Goal: Information Seeking & Learning: Learn about a topic

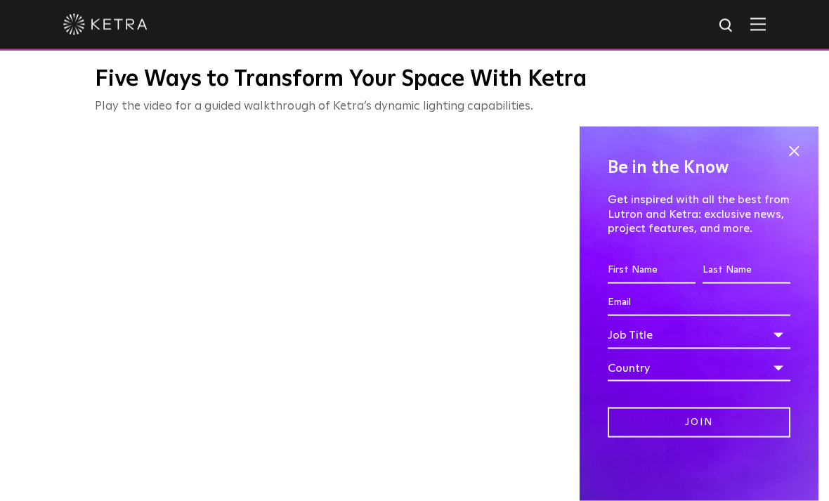
scroll to position [419, 0]
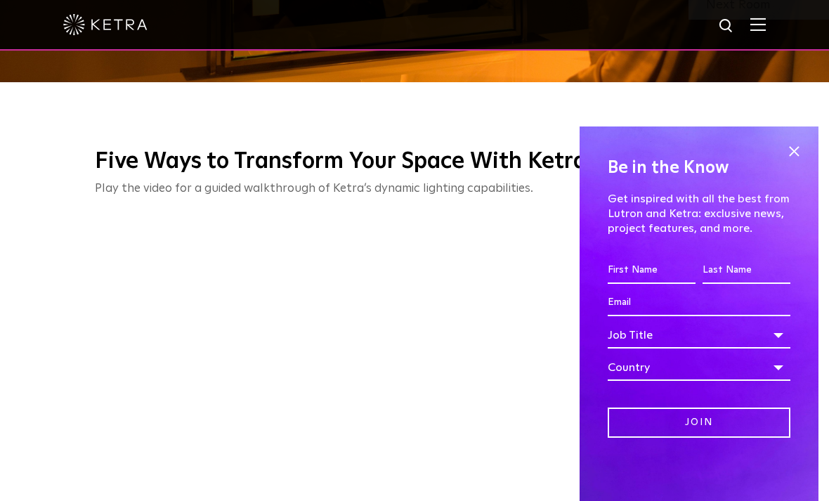
click at [799, 155] on span at bounding box center [793, 150] width 21 height 21
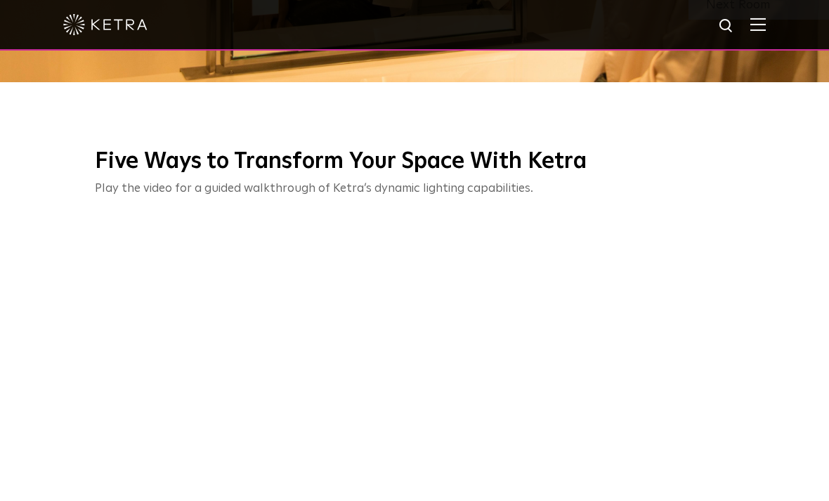
click at [755, 21] on img at bounding box center [757, 24] width 15 height 13
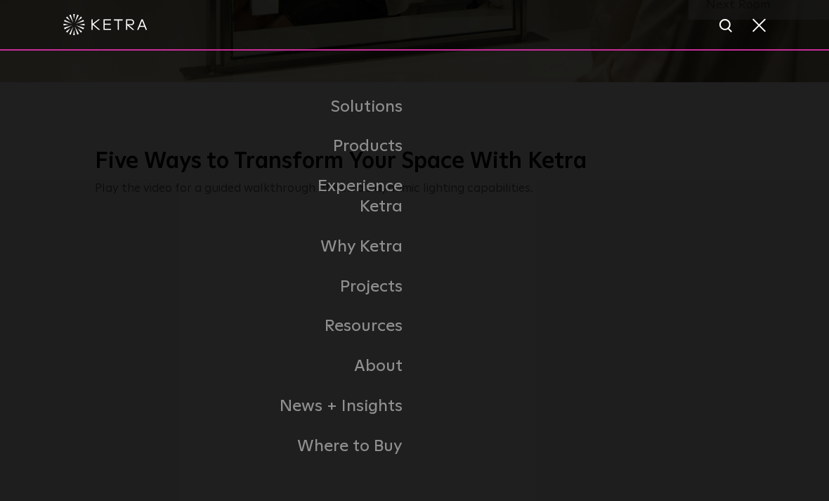
click at [0, 0] on link "Museums + Galleries" at bounding box center [0, 0] width 0 height 0
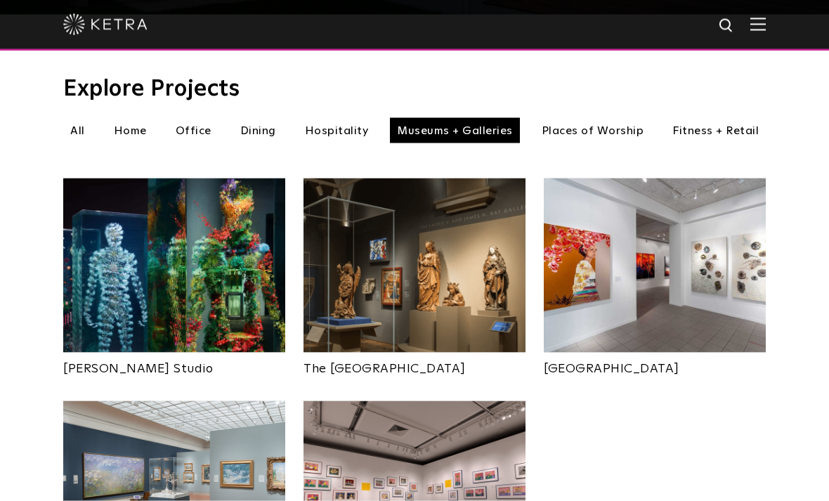
scroll to position [483, 0]
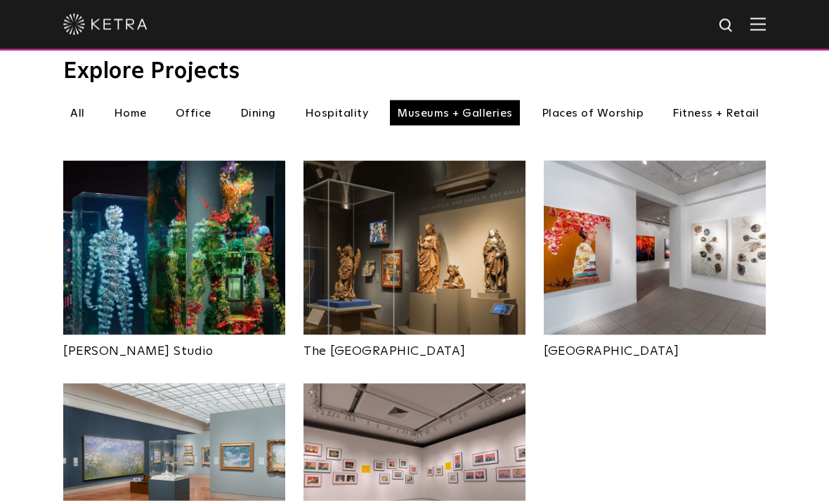
click at [214, 254] on img at bounding box center [174, 248] width 222 height 174
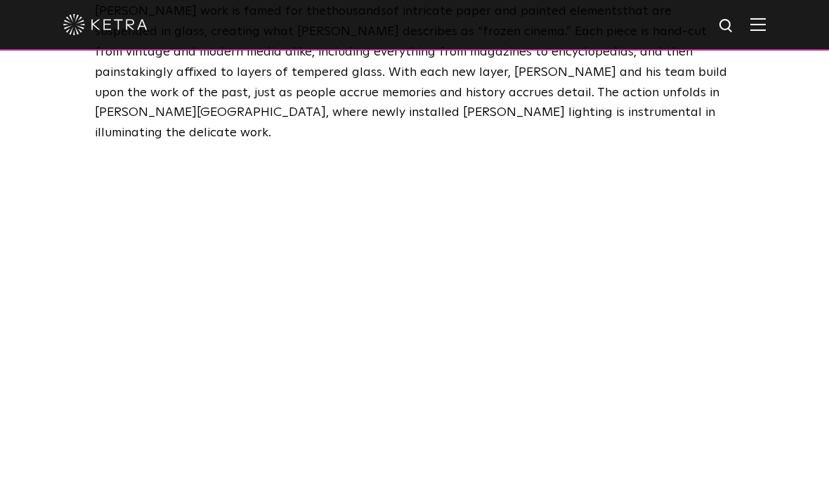
scroll to position [957, 0]
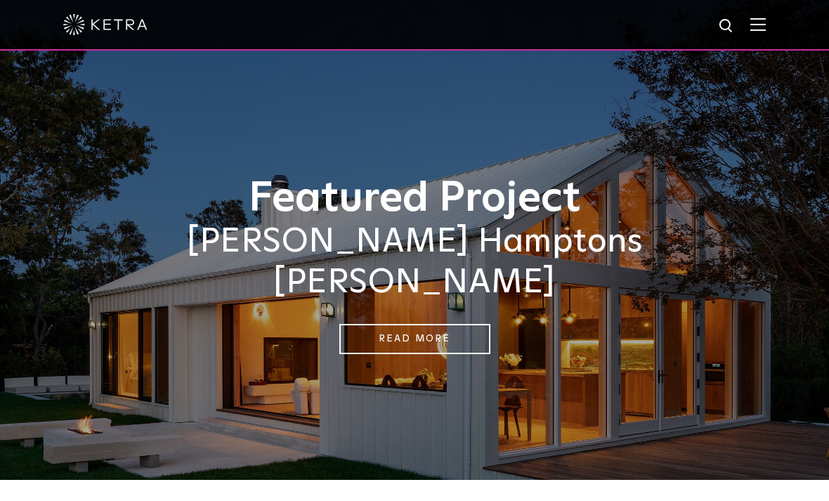
click at [762, 18] on img at bounding box center [757, 24] width 15 height 13
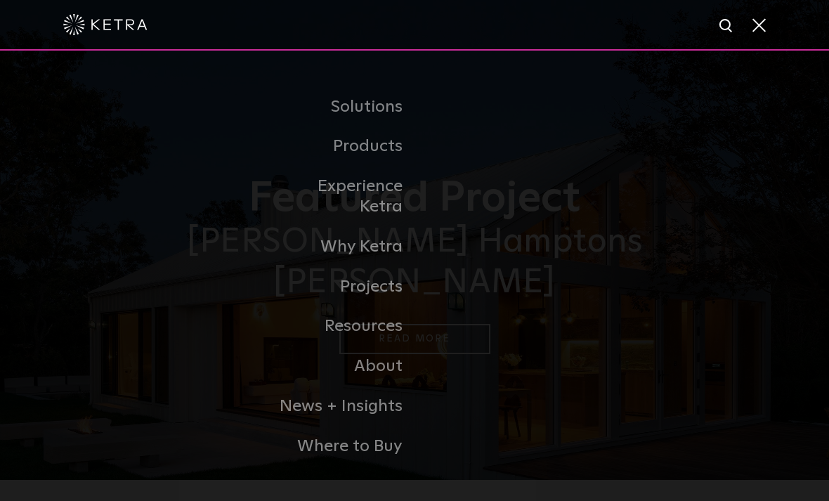
click at [386, 213] on link "Experience Ketra" at bounding box center [342, 196] width 144 height 60
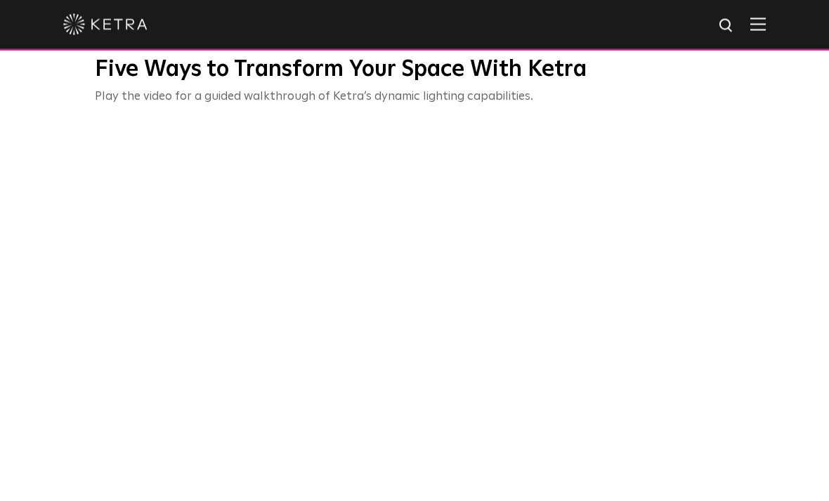
scroll to position [511, 0]
click at [759, 368] on div "Five Ways to Transform Your Space With Ketra Play the video for a guided walkth…" at bounding box center [414, 270] width 829 height 480
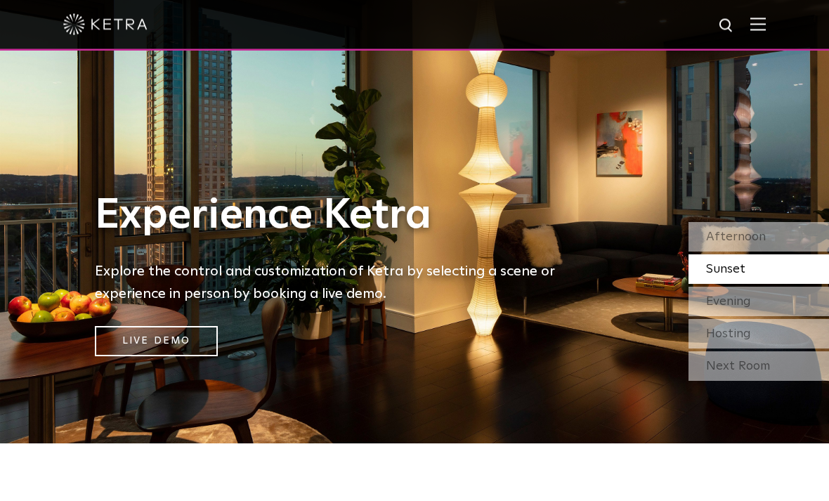
scroll to position [0, 0]
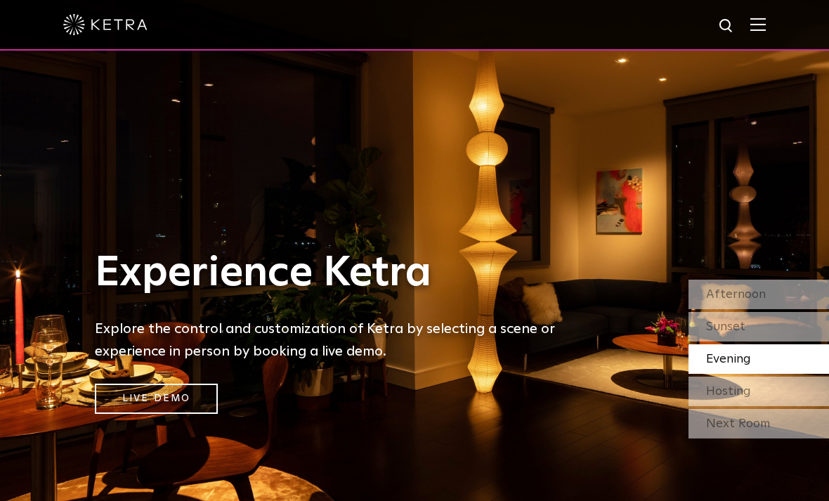
click at [747, 301] on span "Afternoon" at bounding box center [736, 294] width 60 height 13
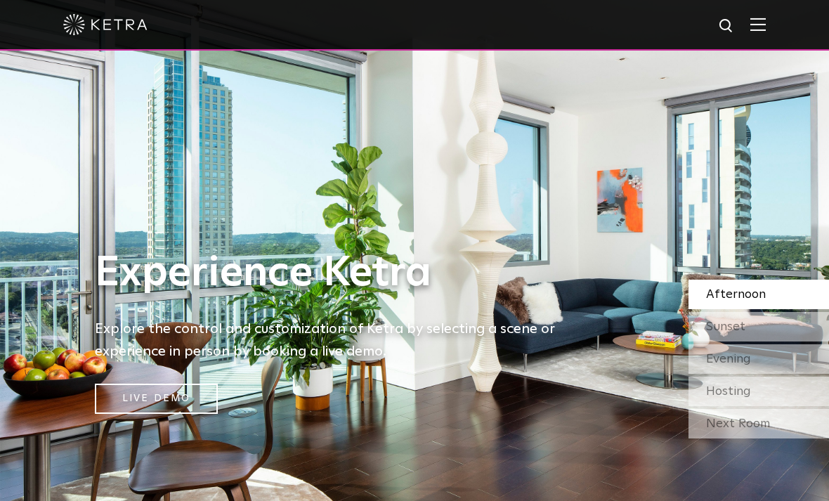
click at [753, 341] on div "Sunset" at bounding box center [758, 327] width 140 height 30
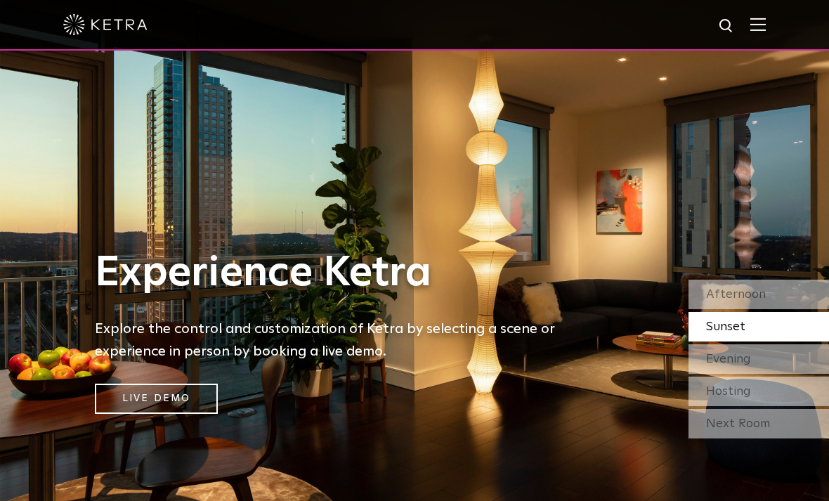
click at [749, 365] on span "Evening" at bounding box center [728, 359] width 45 height 13
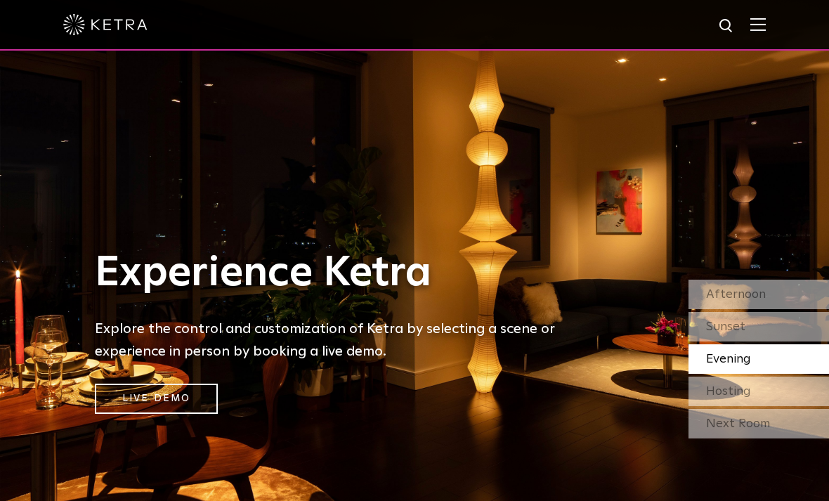
click at [751, 406] on div "Hosting" at bounding box center [758, 391] width 140 height 30
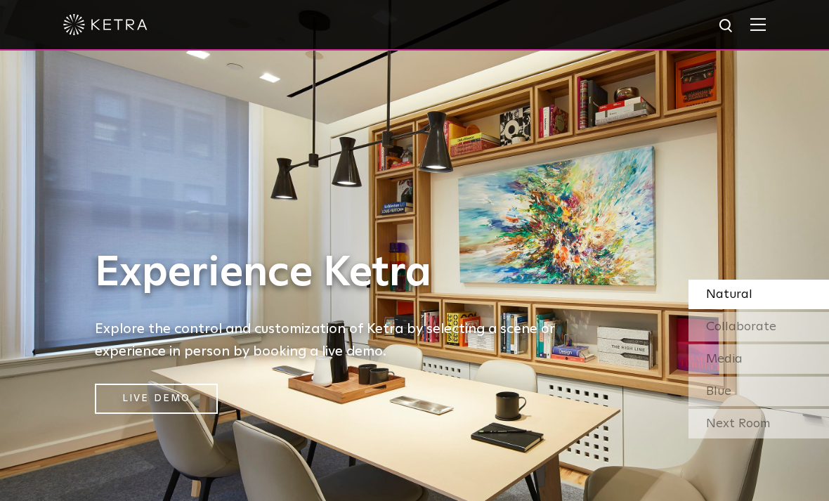
click at [757, 438] on div "Next Room" at bounding box center [758, 424] width 140 height 30
click at [749, 406] on div "Blue" at bounding box center [758, 391] width 140 height 30
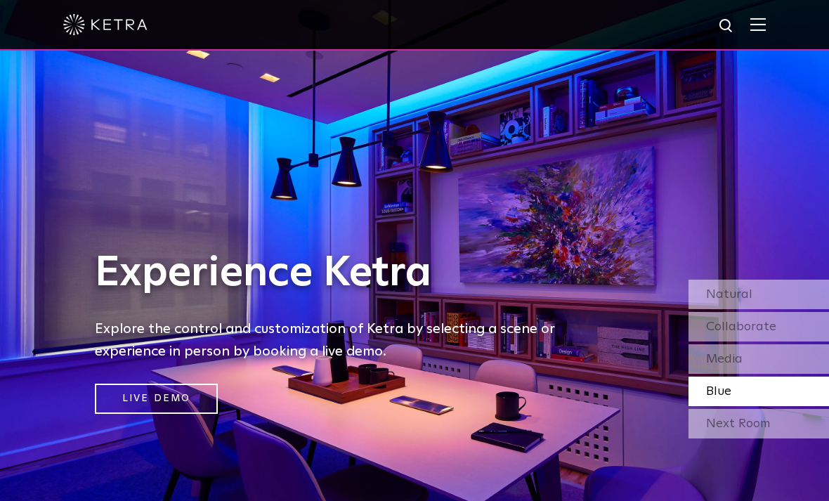
click at [749, 374] on div "Media" at bounding box center [758, 359] width 140 height 30
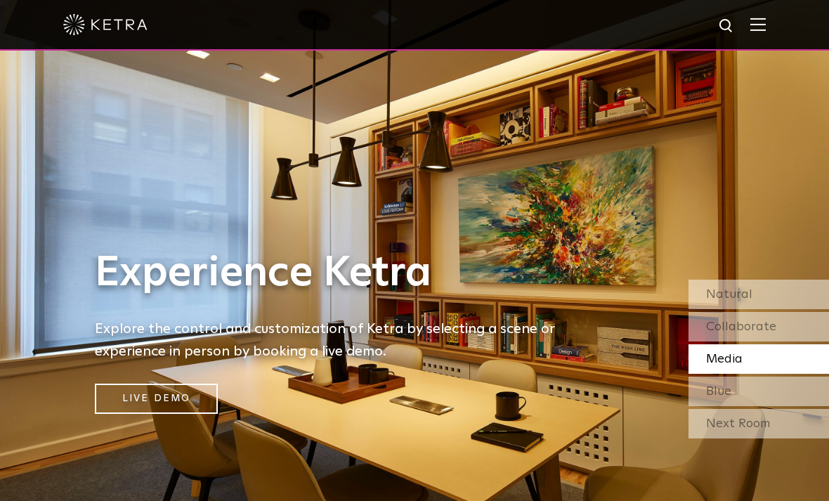
click at [768, 333] on span "Collaborate" at bounding box center [741, 326] width 70 height 13
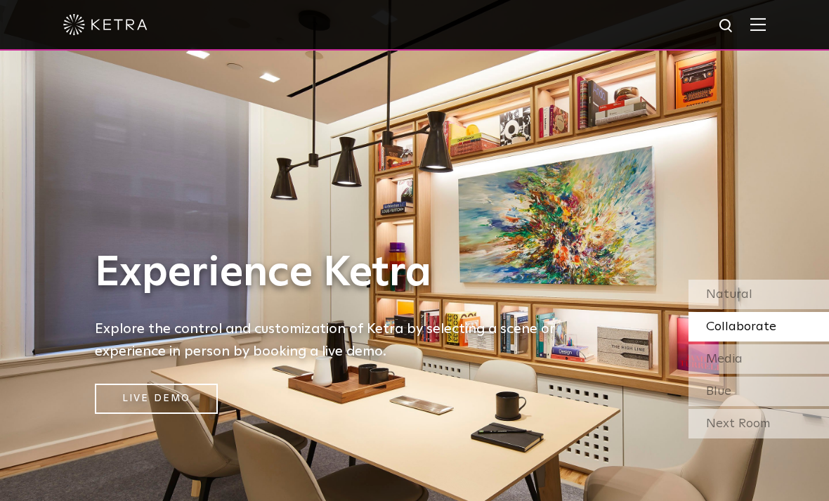
click at [749, 301] on span "Natural" at bounding box center [729, 294] width 46 height 13
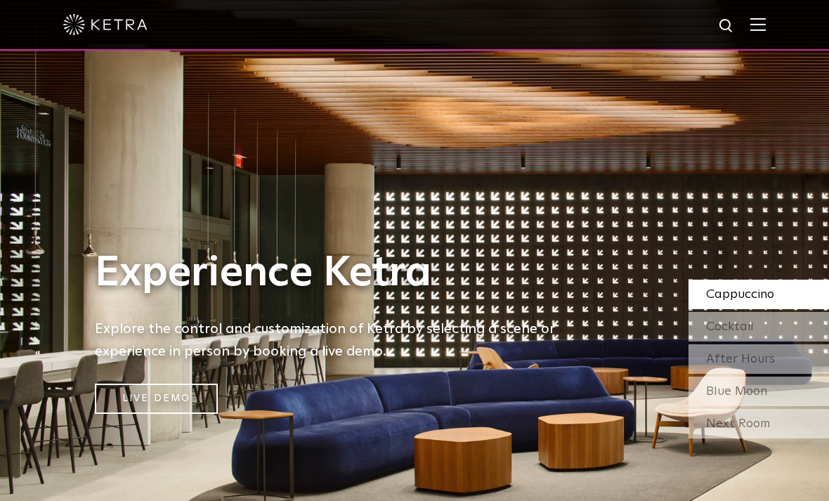
click at [765, 438] on div "Next Room" at bounding box center [758, 424] width 140 height 30
click at [757, 301] on span "Cappuccino" at bounding box center [740, 294] width 68 height 13
click at [761, 341] on div "Cocktail" at bounding box center [758, 327] width 140 height 30
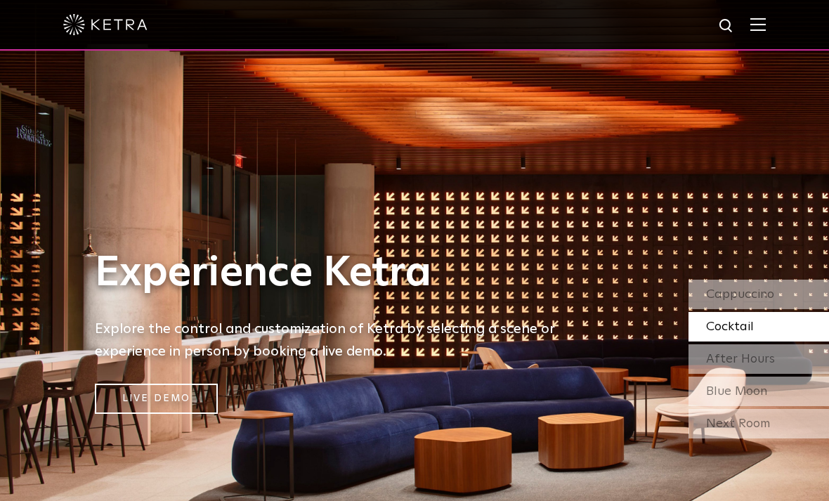
click at [771, 365] on span "After Hours" at bounding box center [740, 359] width 69 height 13
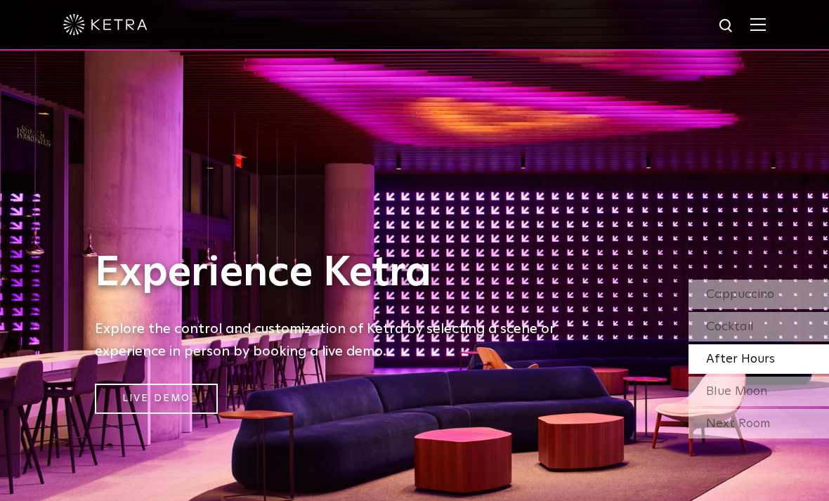
click at [768, 406] on div "Blue Moon" at bounding box center [758, 391] width 140 height 30
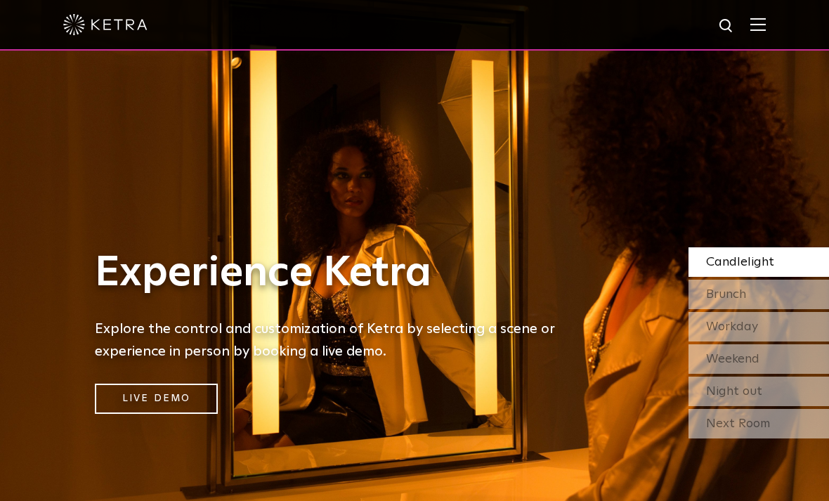
click at [752, 309] on div "Brunch" at bounding box center [758, 295] width 140 height 30
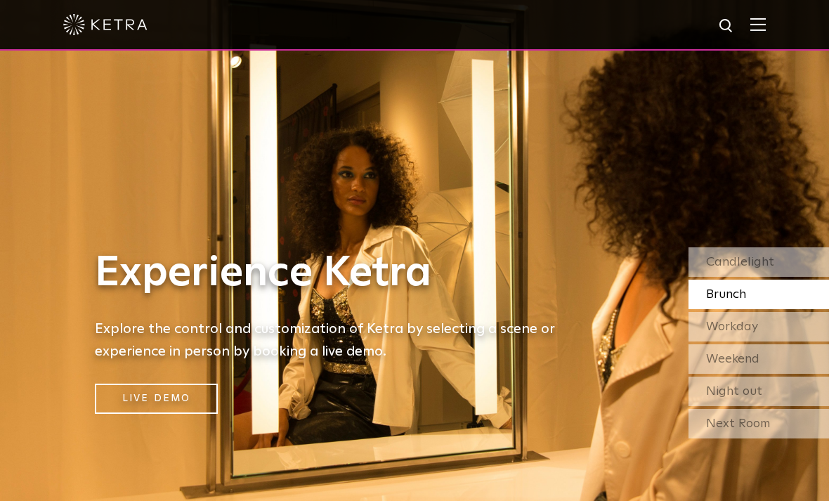
click at [752, 333] on span "Workday" at bounding box center [732, 326] width 52 height 13
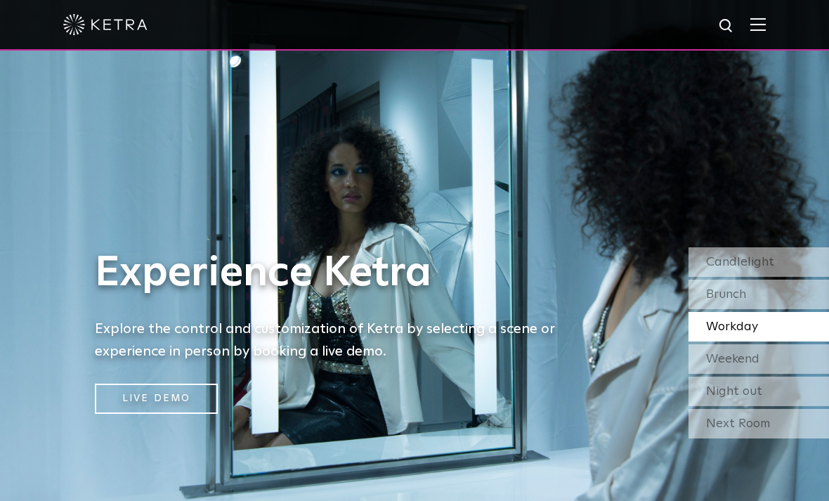
click at [761, 374] on div "Weekend" at bounding box center [758, 359] width 140 height 30
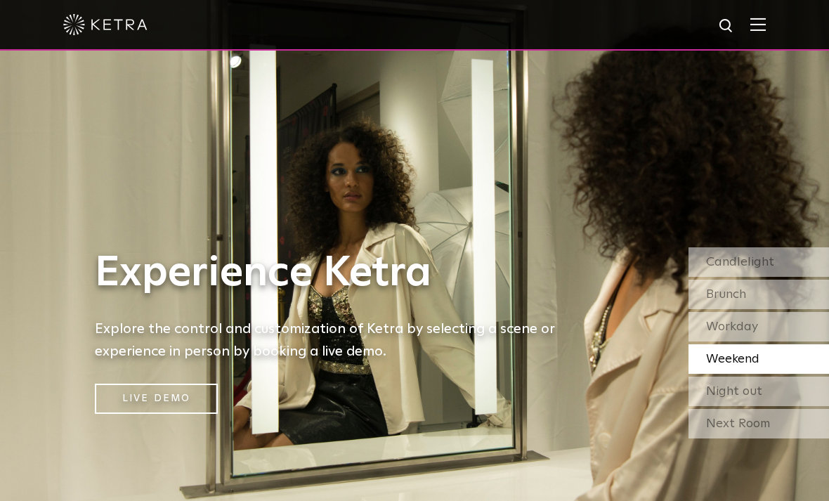
click at [753, 398] on span "Night out" at bounding box center [734, 391] width 56 height 13
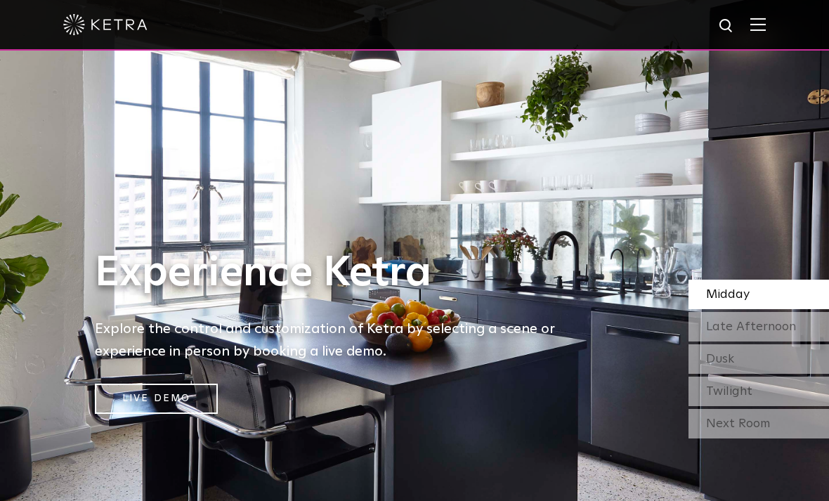
click at [768, 438] on div "Next Room" at bounding box center [758, 424] width 140 height 30
click at [773, 333] on span "Late Afternoon" at bounding box center [751, 326] width 90 height 13
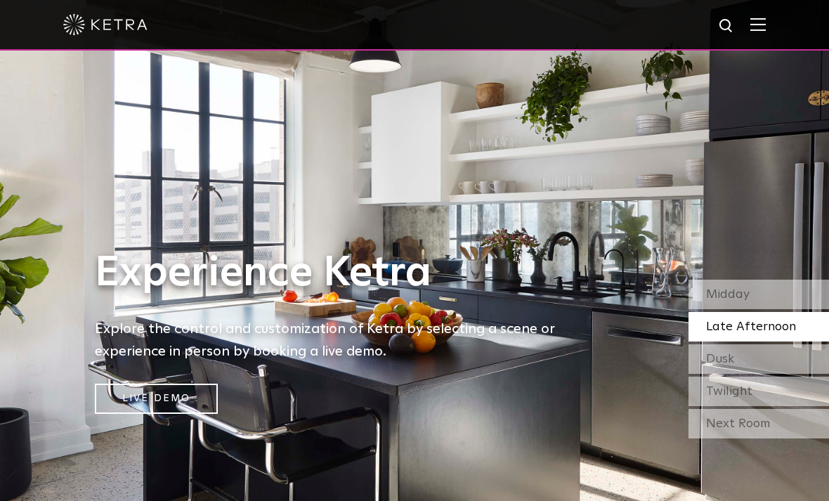
click at [768, 374] on div "Dusk" at bounding box center [758, 359] width 140 height 30
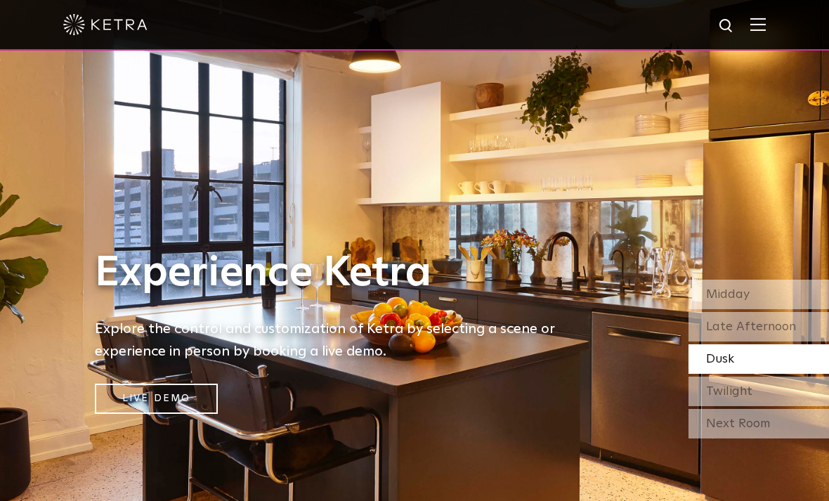
click at [756, 406] on div "Twilight" at bounding box center [758, 391] width 140 height 30
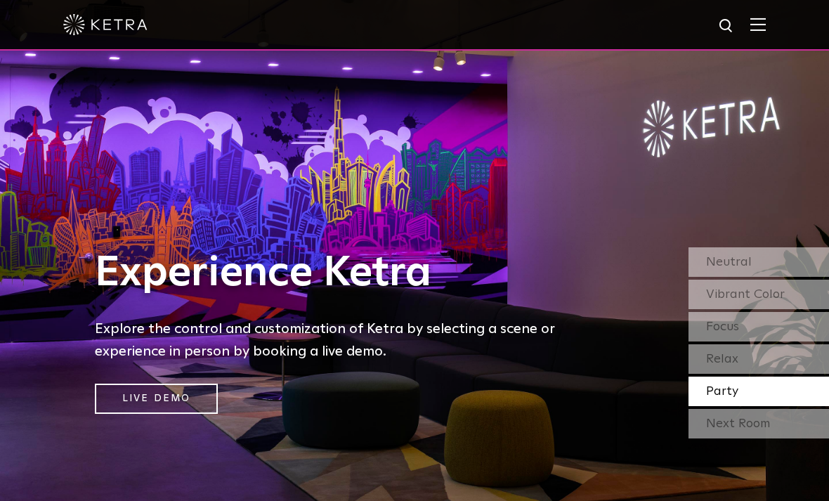
click at [765, 438] on div "Next Room" at bounding box center [758, 424] width 140 height 30
click at [766, 277] on div "Neutral" at bounding box center [758, 262] width 140 height 30
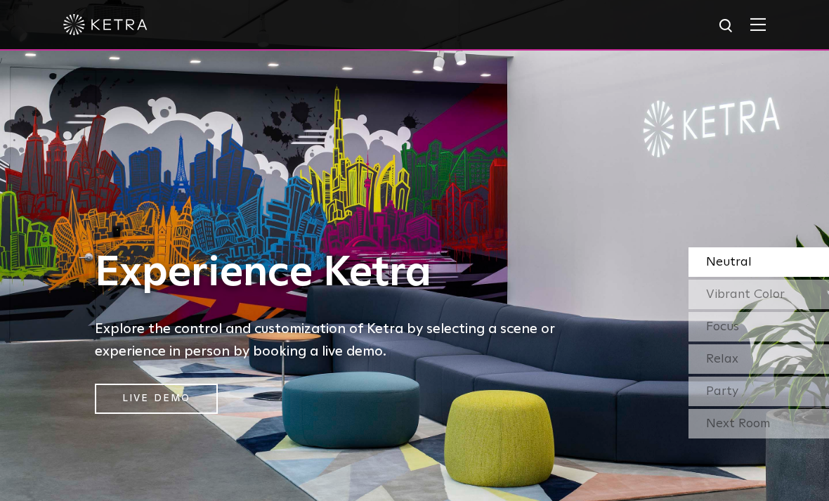
click at [779, 309] on div "Vibrant Color" at bounding box center [758, 295] width 140 height 30
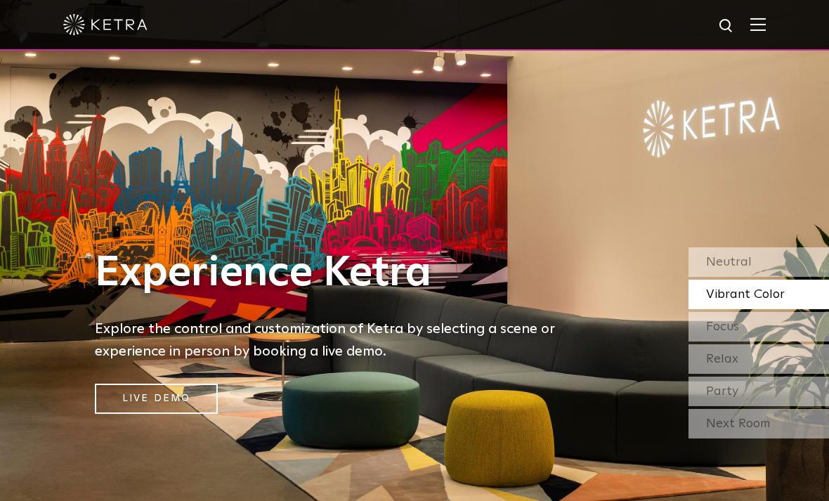
click at [782, 341] on div "Focus" at bounding box center [758, 327] width 140 height 30
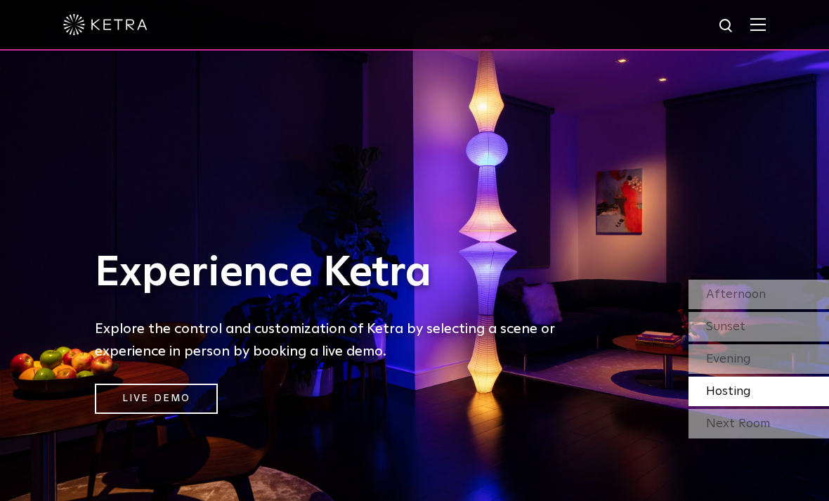
click at [775, 438] on div "Next Room" at bounding box center [758, 424] width 140 height 30
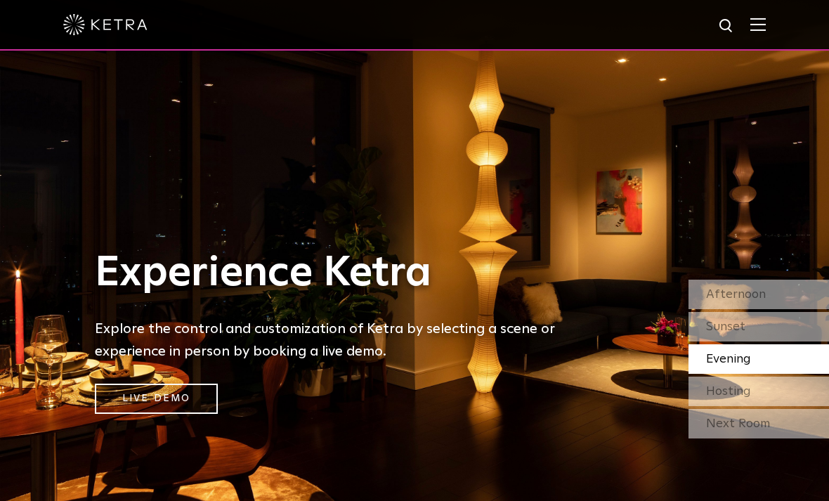
click at [740, 398] on span "Hosting" at bounding box center [728, 391] width 45 height 13
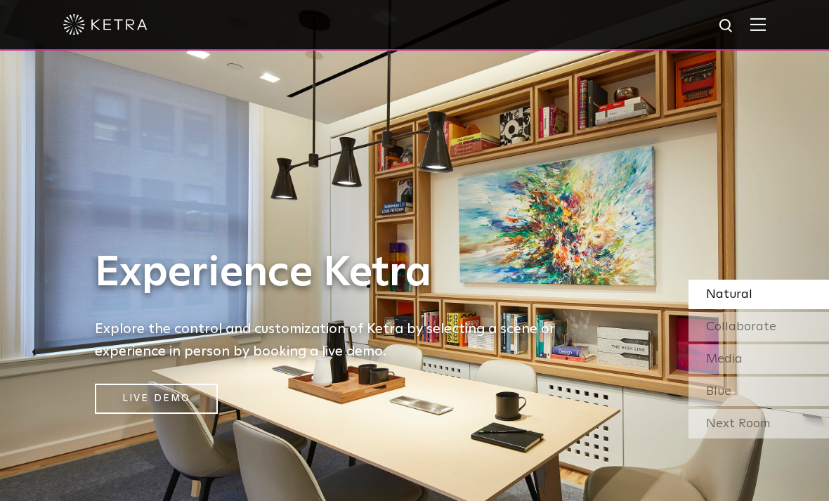
click at [771, 438] on div "Next Room" at bounding box center [758, 424] width 140 height 30
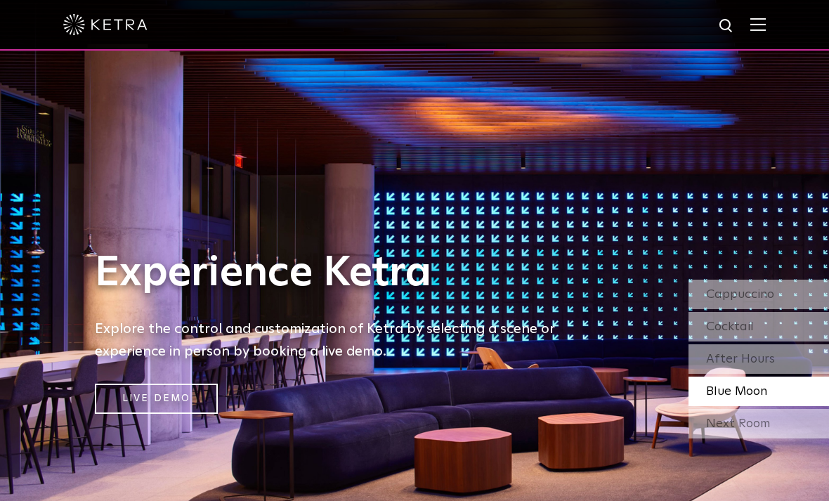
click at [761, 438] on div "Next Room" at bounding box center [758, 424] width 140 height 30
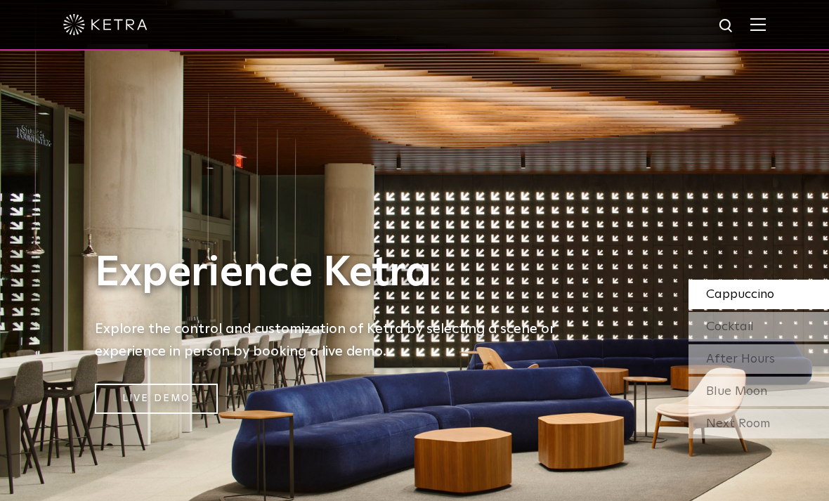
click at [762, 365] on span "After Hours" at bounding box center [740, 359] width 69 height 13
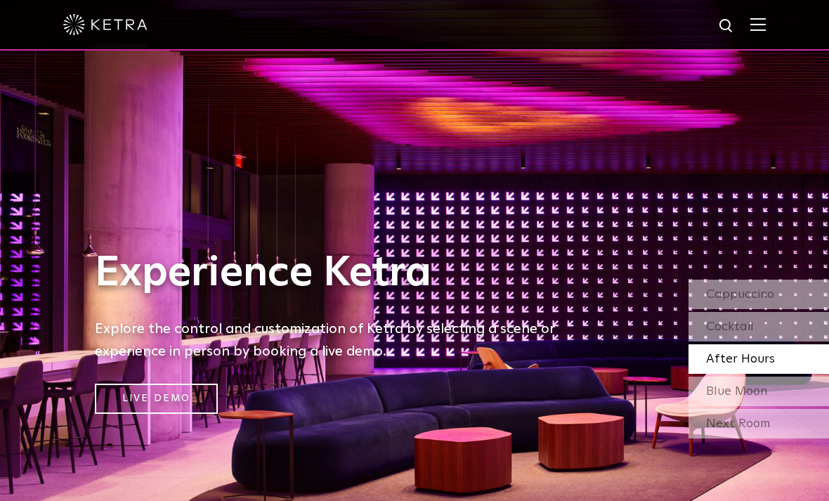
click at [753, 341] on div "Cocktail" at bounding box center [758, 327] width 140 height 30
